Goal: Information Seeking & Learning: Learn about a topic

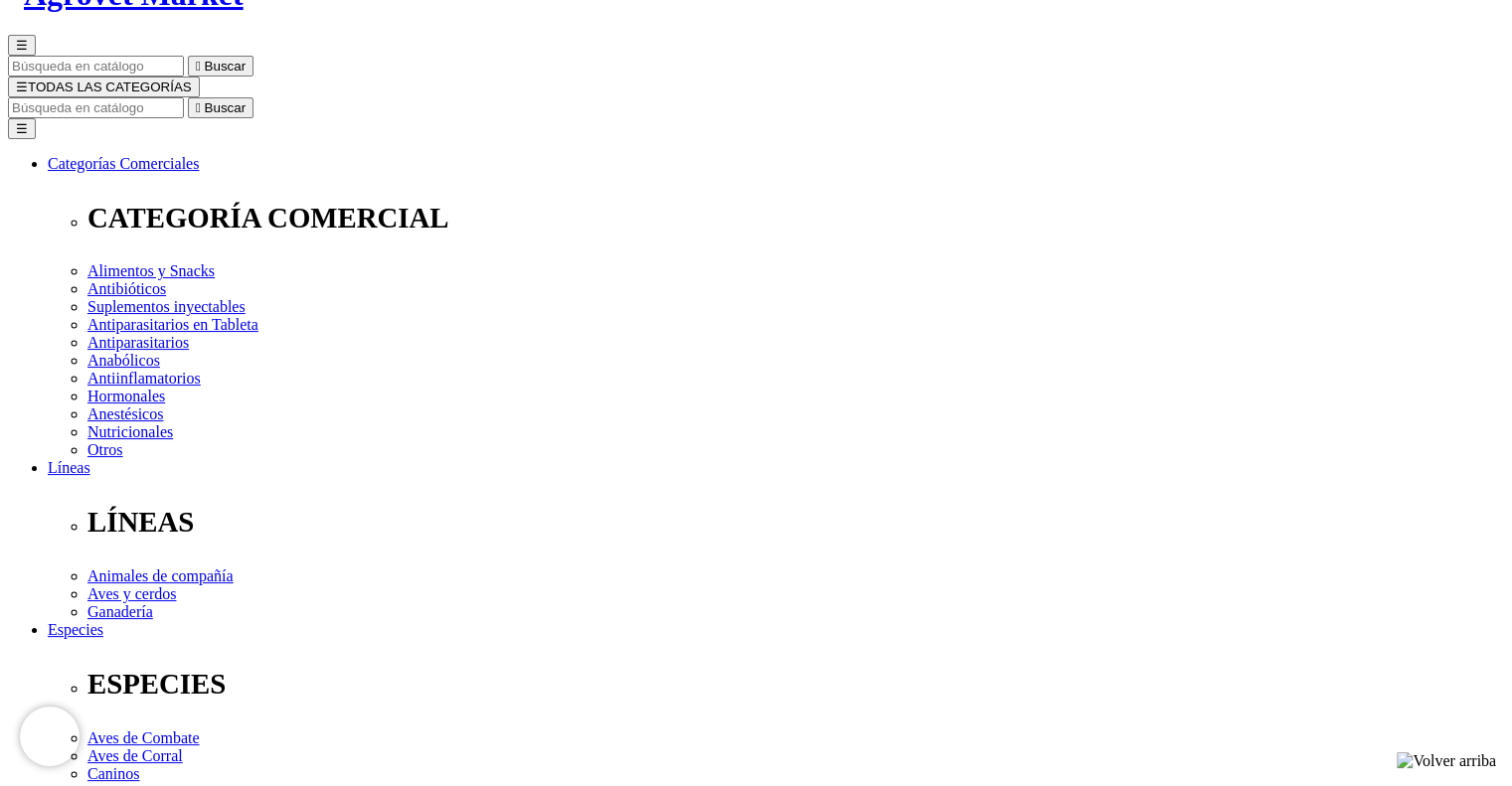
scroll to position [100, 0]
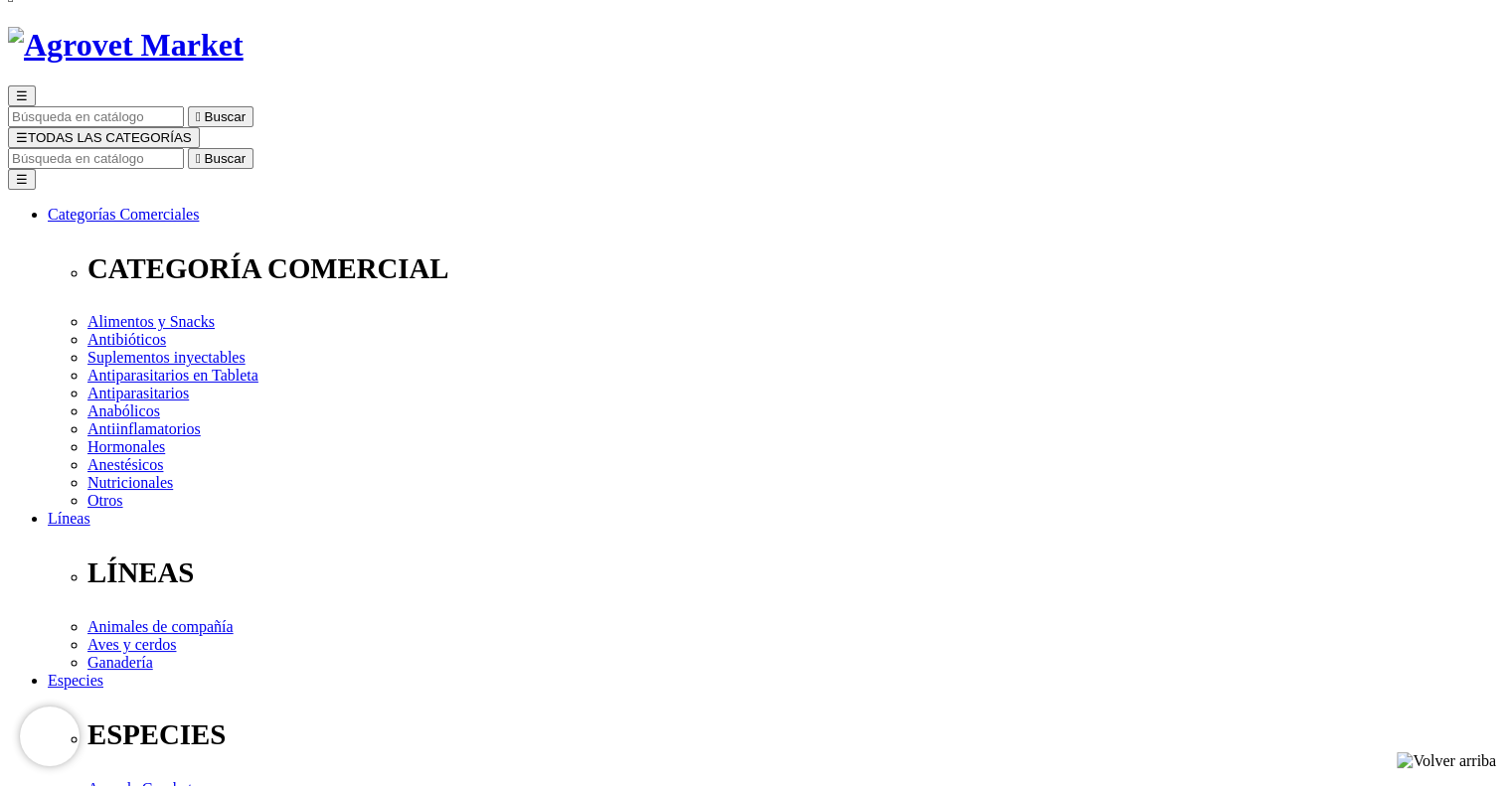
drag, startPoint x: 774, startPoint y: 162, endPoint x: 889, endPoint y: 162, distance: 115.0
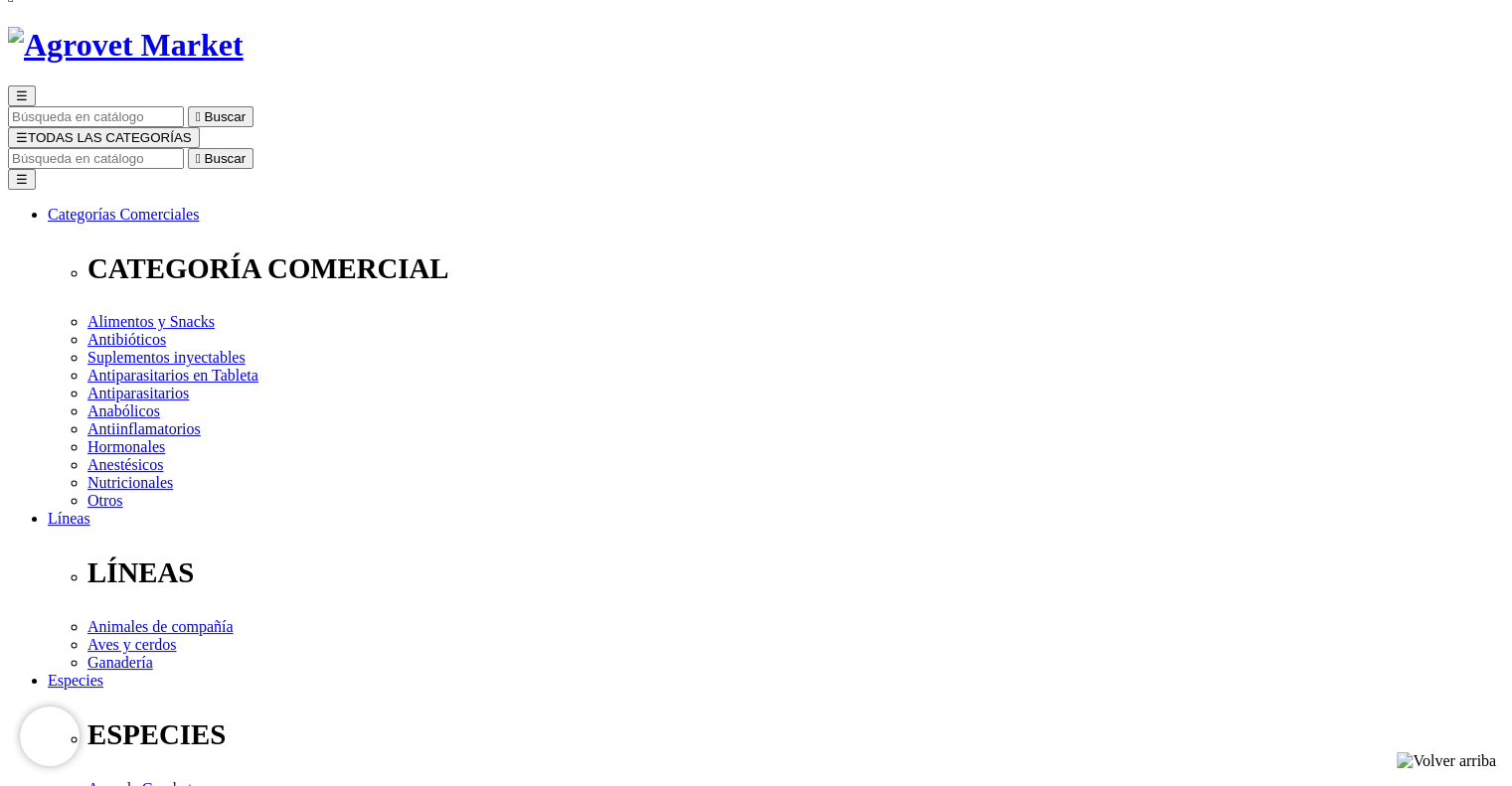
copy div "Inotrópico y Vasodilatador para la insuficiencia Cardíaca Congestiva Personaliz…"
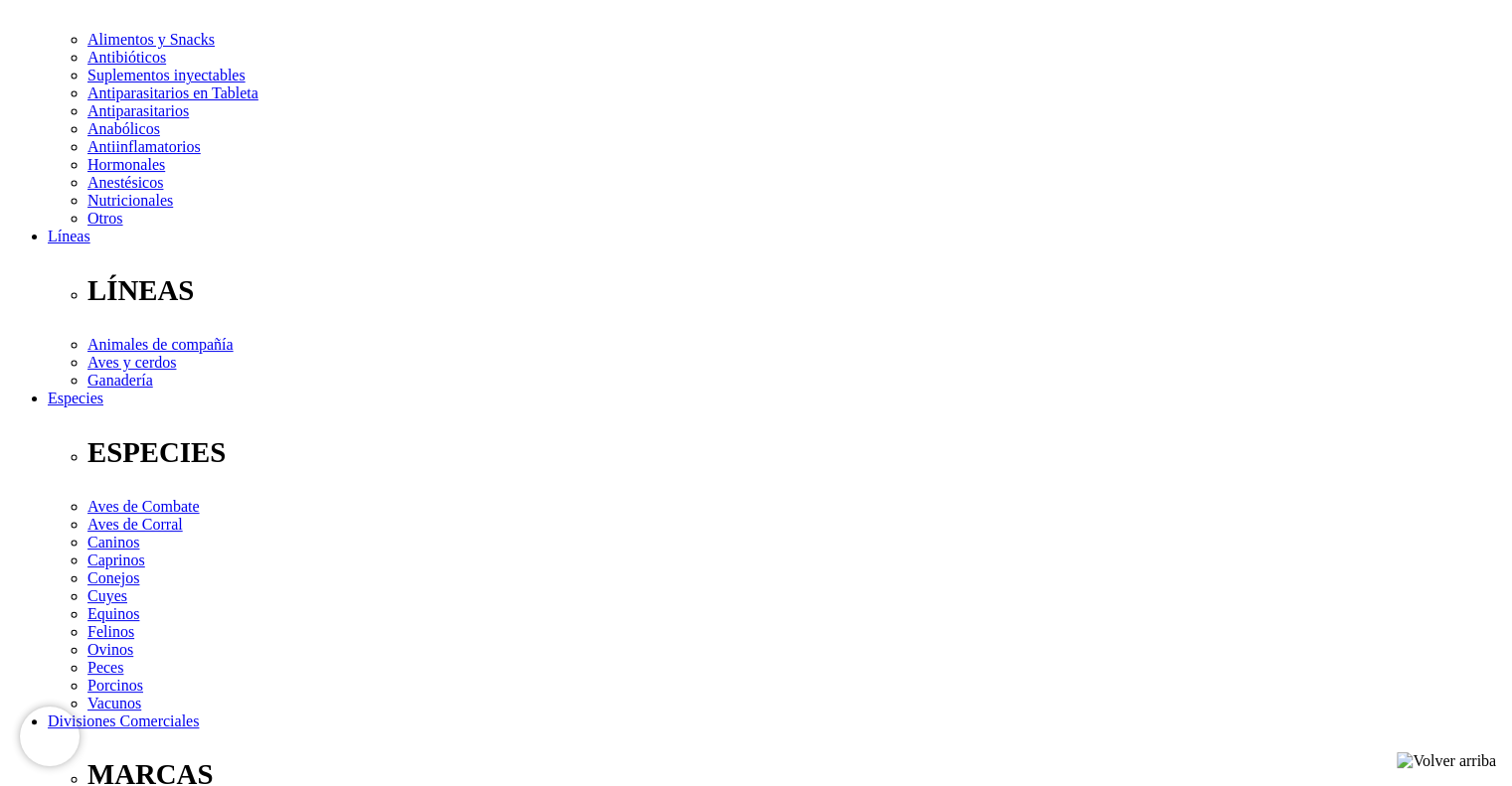
scroll to position [596, 0]
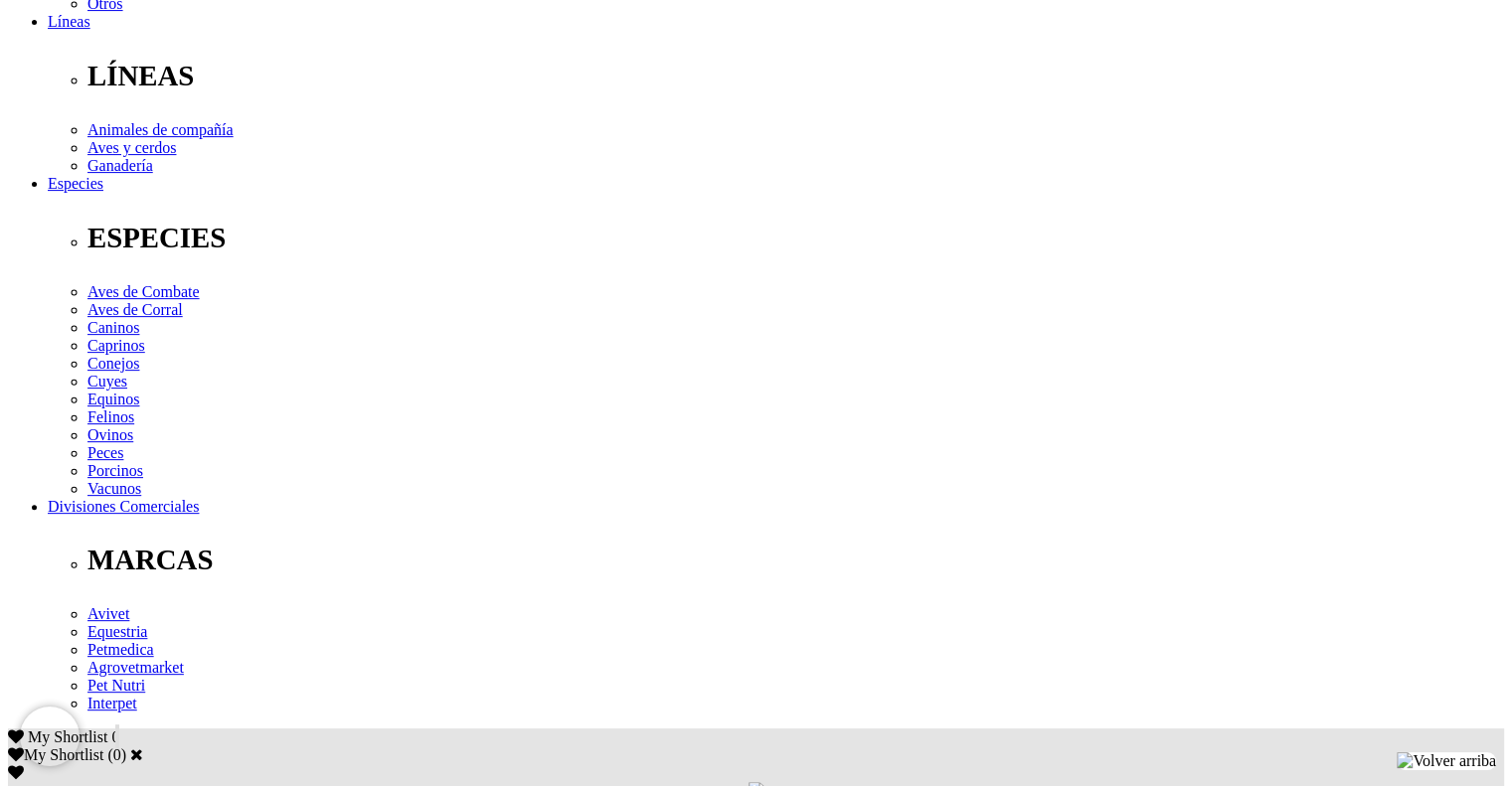
copy div "Cada tableta saborizada de 200 mg contiene: Pimobendan 2.5 mg; Excipientes c.s.…"
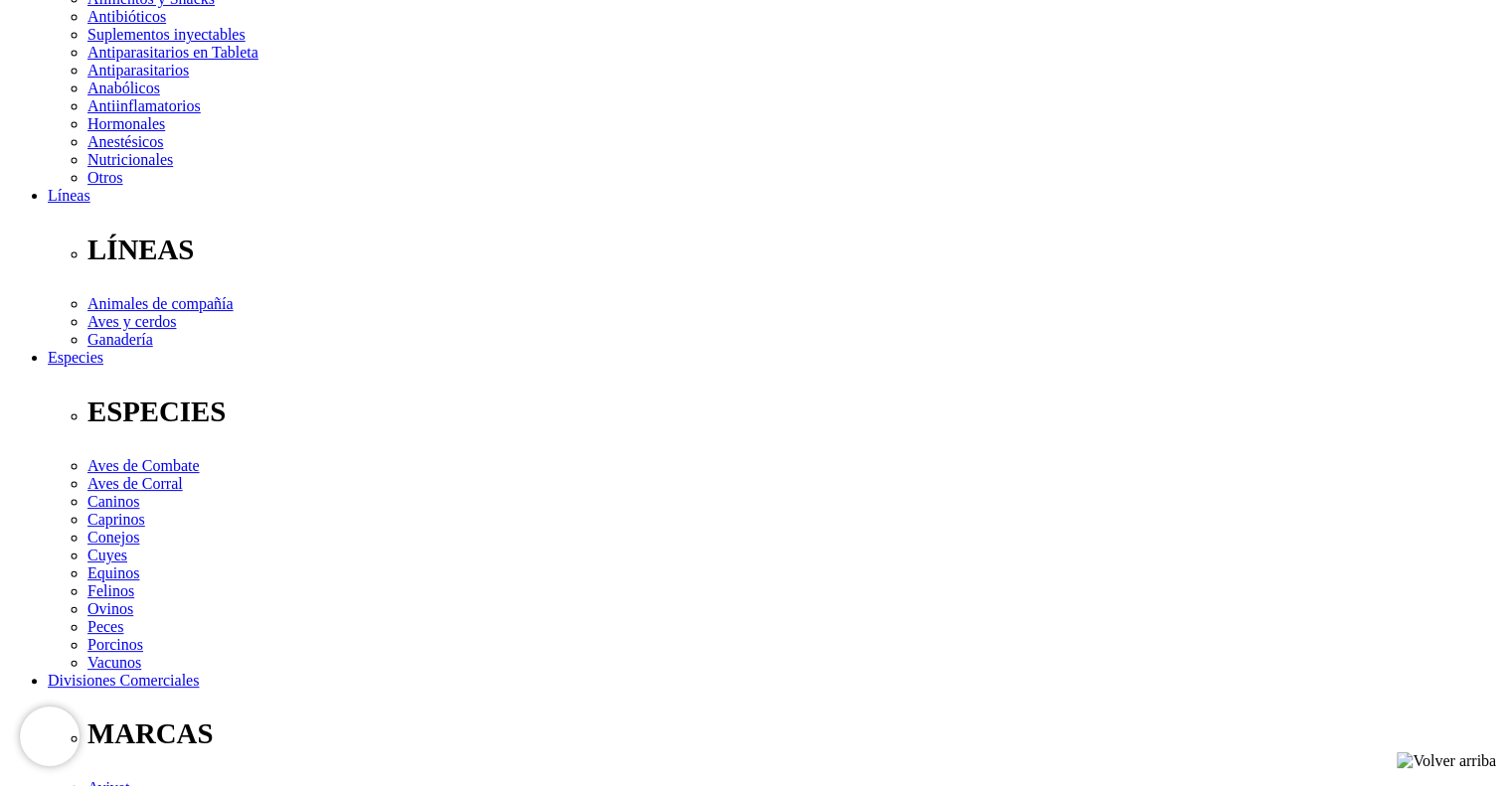
scroll to position [100, 0]
